Goal: Task Accomplishment & Management: Manage account settings

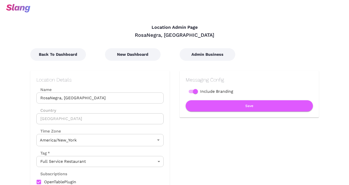
type input "Eastern Time"
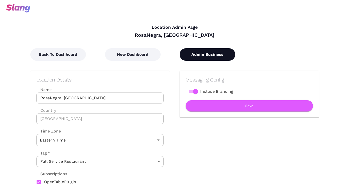
click at [199, 57] on button "Admin Business" at bounding box center [208, 54] width 56 height 13
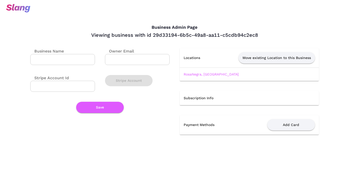
click at [167, 32] on div "Viewing business with id 29d33194-6b5c-49a8-aa11-c5cdb94c2ec8" at bounding box center [174, 35] width 289 height 7
click at [191, 34] on div "Viewing business with id 29d33194-6b5c-49a8-aa11-c5cdb94c2ec8" at bounding box center [174, 35] width 289 height 7
click at [84, 62] on input "Business Name" at bounding box center [62, 59] width 65 height 11
type input "RosaNegra"
click at [106, 110] on button "Save" at bounding box center [100, 107] width 48 height 11
